Goal: Find specific page/section: Find specific page/section

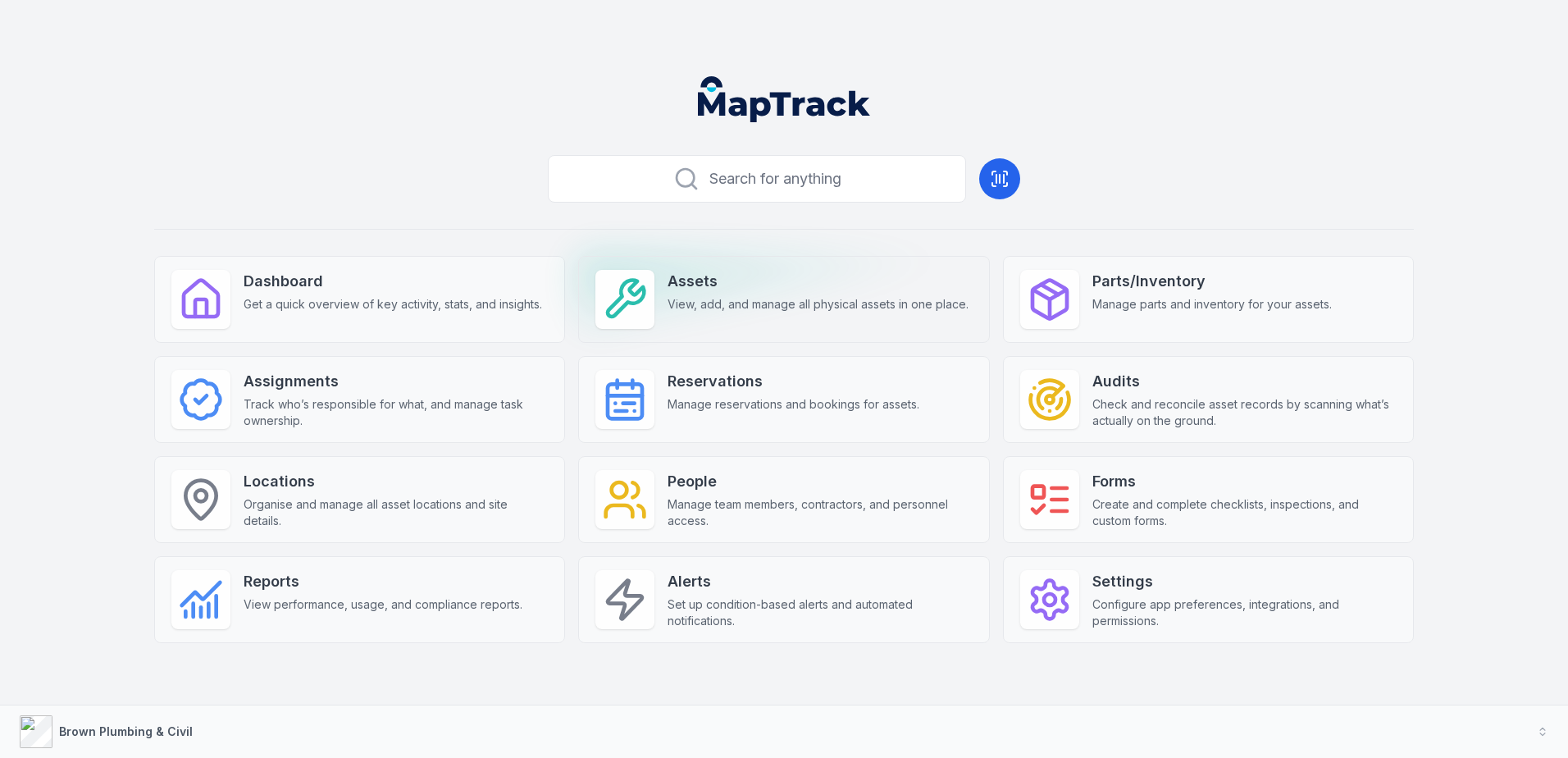
click at [720, 293] on div "Assets View, add, and manage all physical assets in one place." at bounding box center [819, 292] width 301 height 43
